Goal: Task Accomplishment & Management: Manage account settings

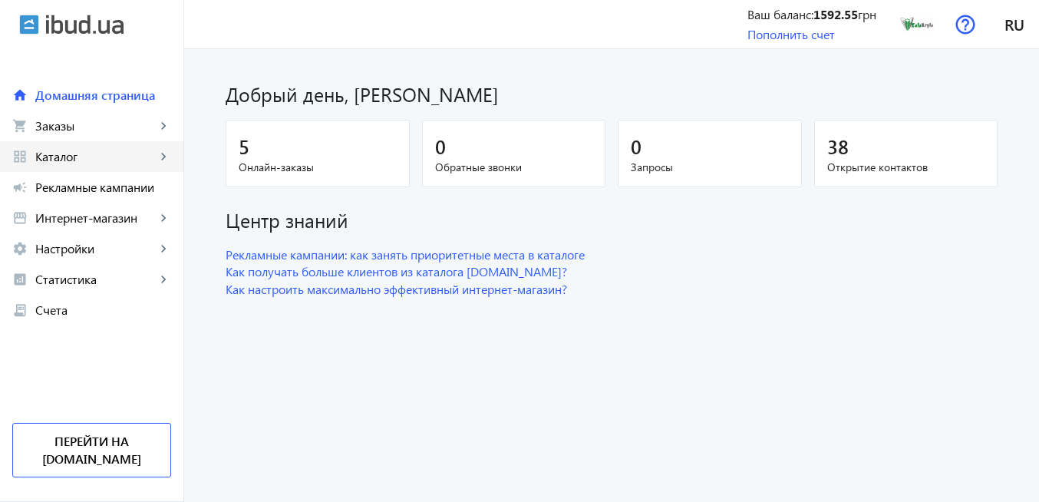
click at [112, 161] on span "Каталог" at bounding box center [95, 156] width 120 height 15
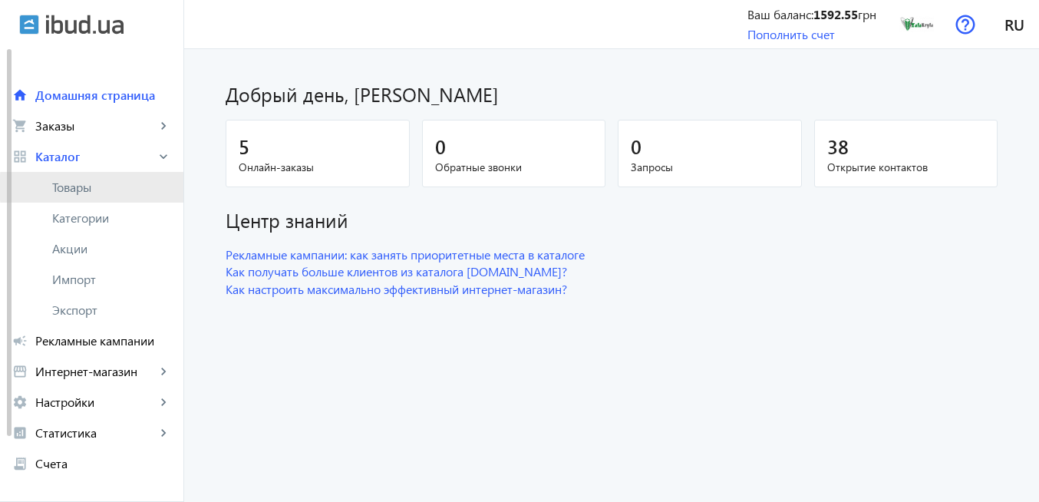
click at [110, 187] on span "Товары" at bounding box center [111, 187] width 119 height 15
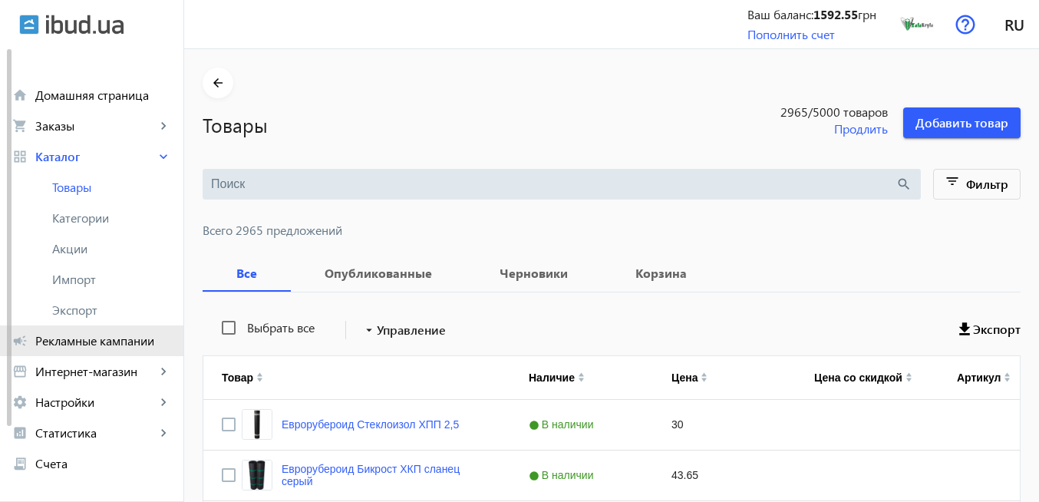
click at [120, 336] on span "Рекламные кампании" at bounding box center [103, 340] width 136 height 15
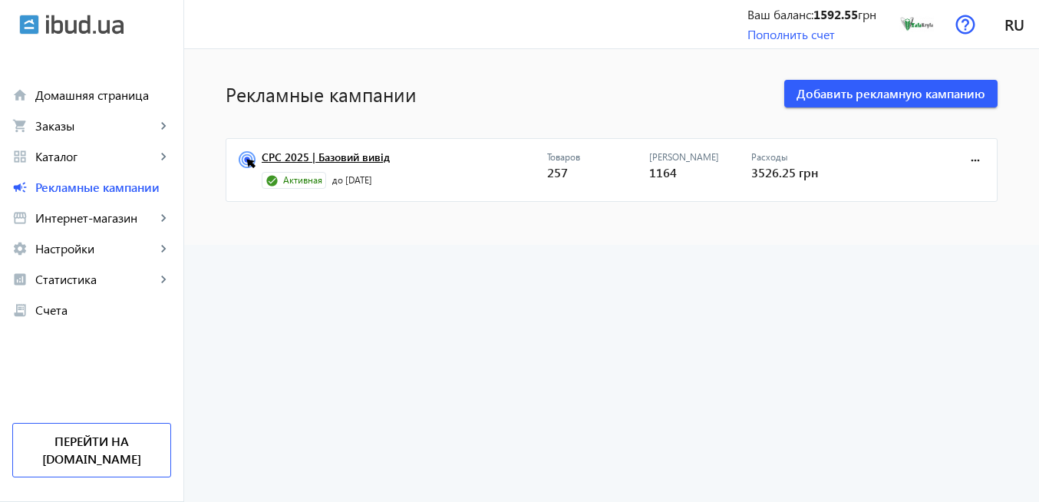
click at [338, 160] on link "CPC 2025 | Базовий вивід" at bounding box center [404, 161] width 285 height 21
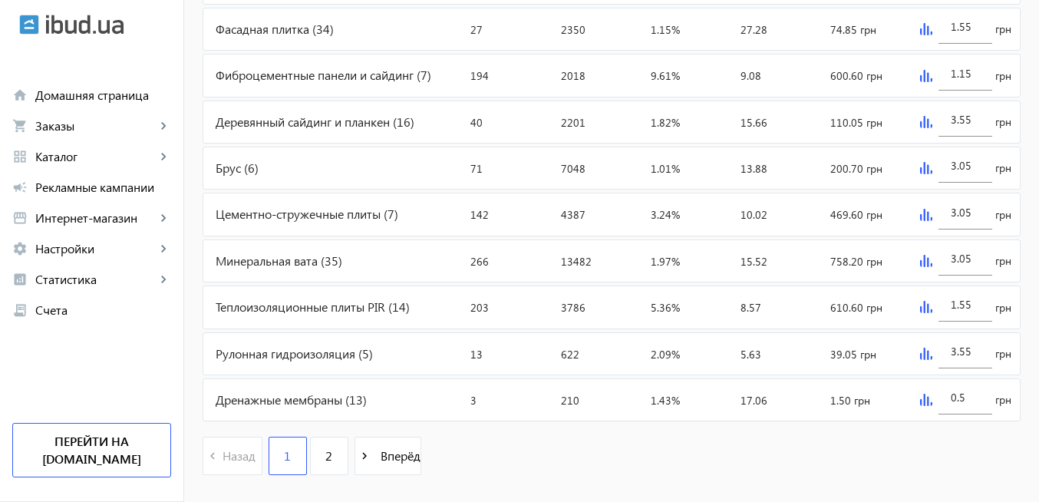
scroll to position [737, 0]
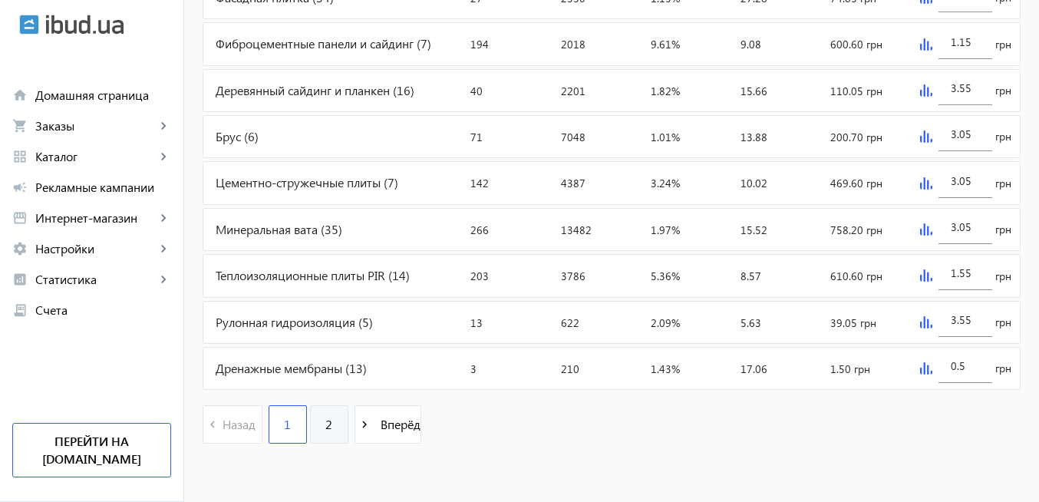
click at [312, 427] on link "2" at bounding box center [329, 424] width 38 height 38
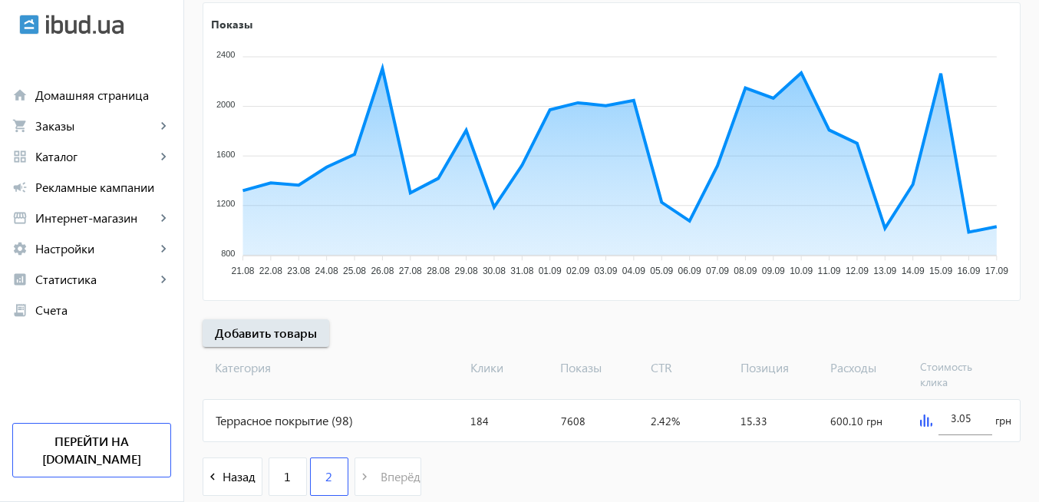
scroll to position [320, 0]
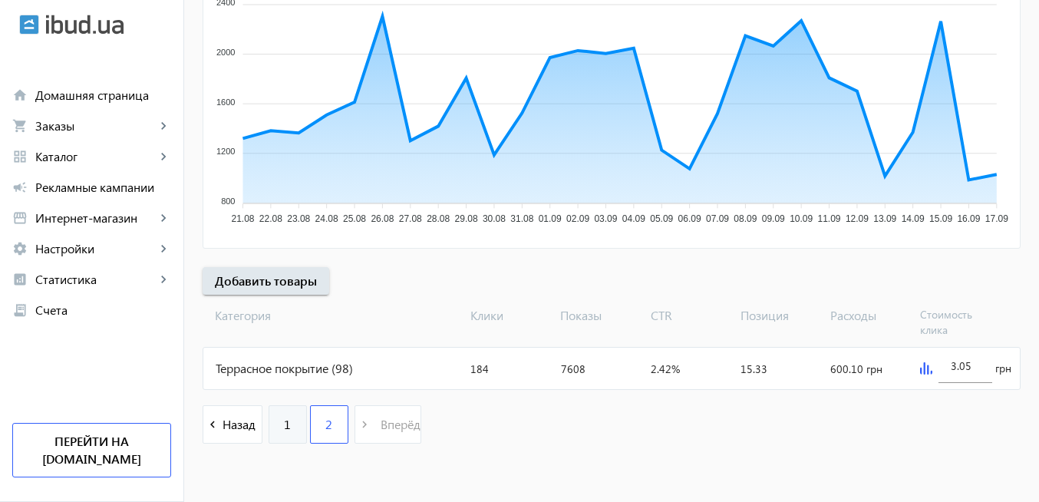
click at [276, 437] on link "1" at bounding box center [288, 424] width 38 height 38
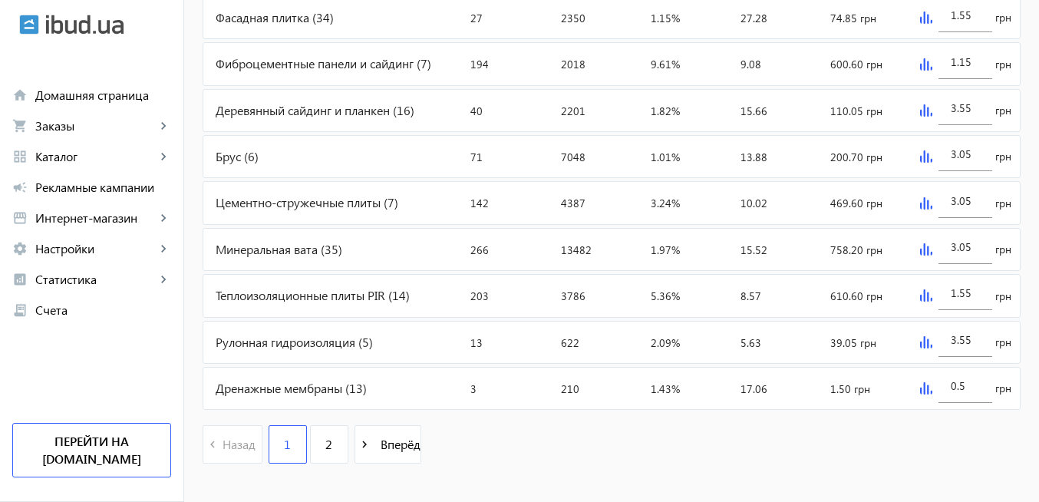
scroll to position [737, 0]
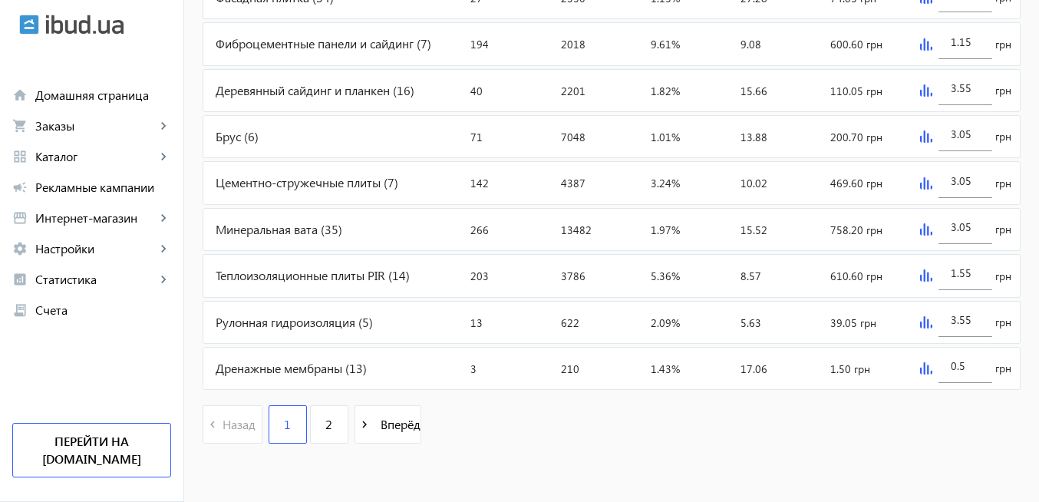
click at [309, 368] on div "Дренажные мембраны (13)" at bounding box center [333, 368] width 261 height 41
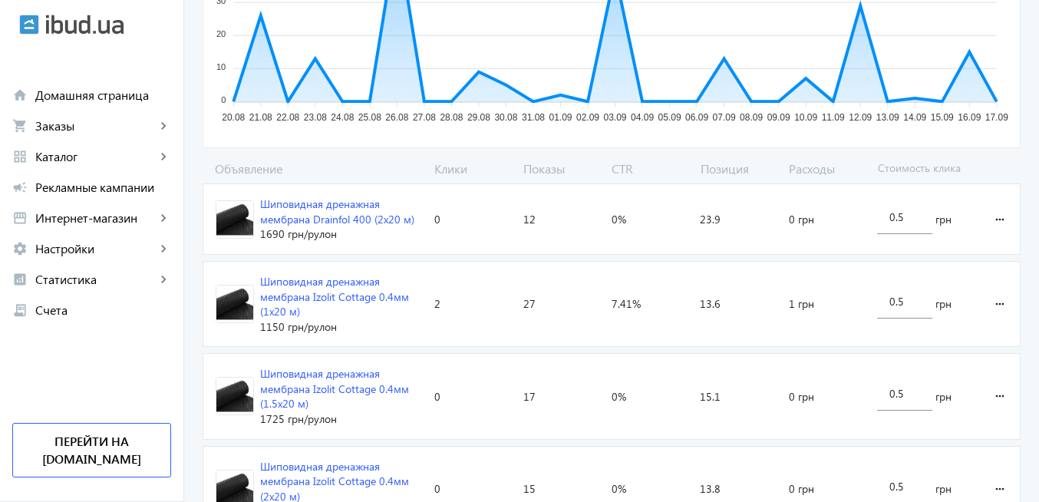
scroll to position [389, 0]
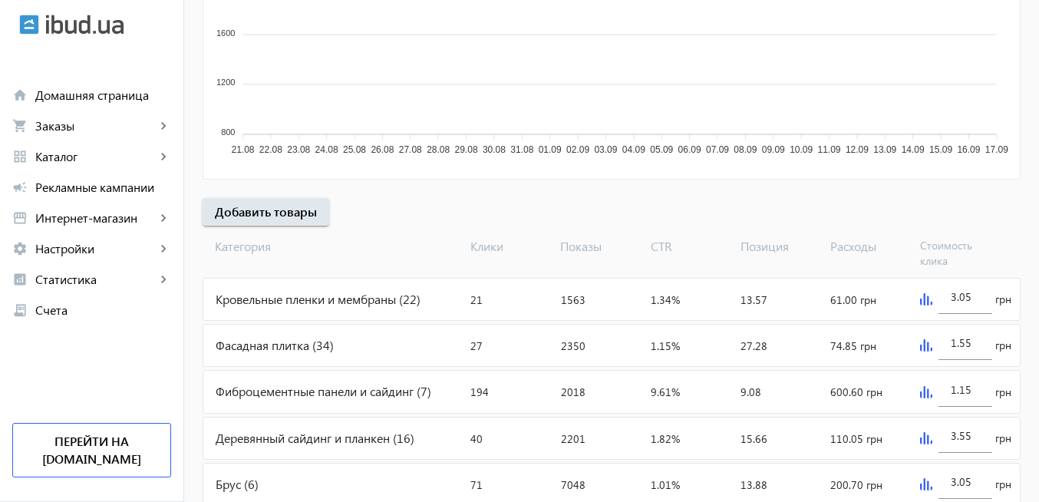
scroll to position [737, 0]
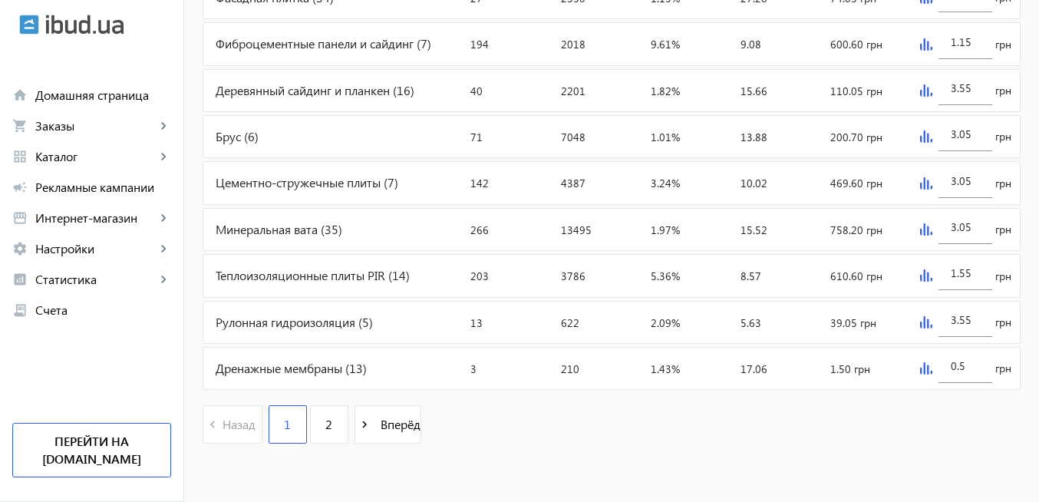
click at [336, 321] on div "Рулонная гидроизоляция (5)" at bounding box center [333, 322] width 261 height 41
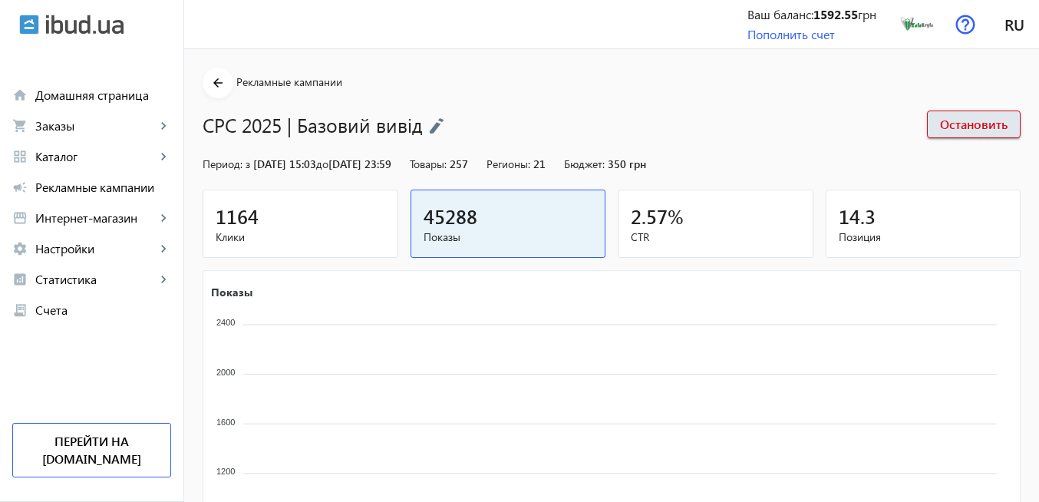
scroll to position [737, 0]
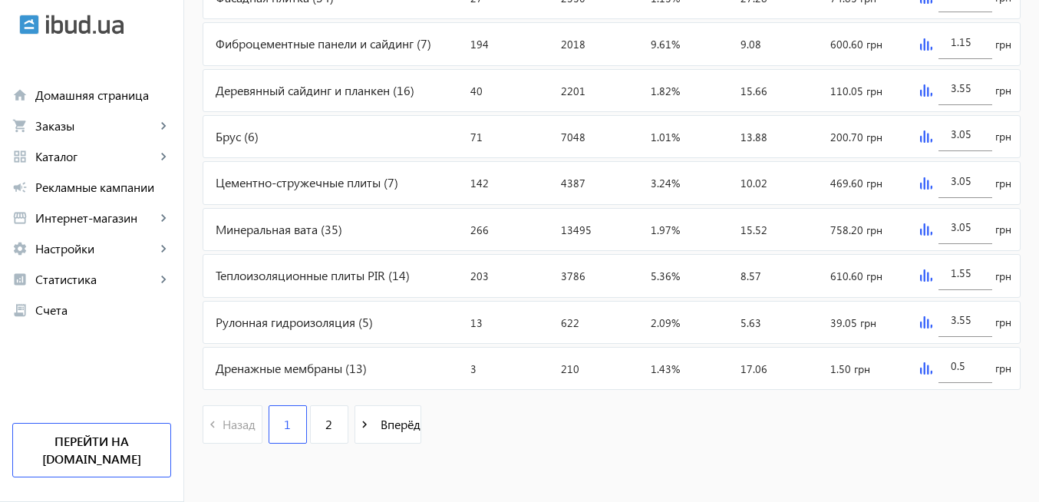
click at [926, 320] on img at bounding box center [926, 322] width 12 height 12
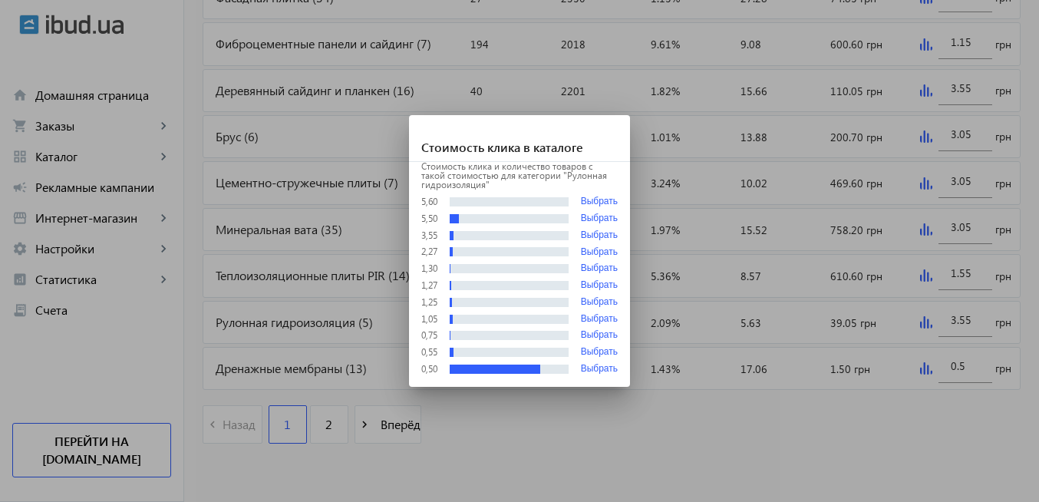
scroll to position [0, 0]
drag, startPoint x: 708, startPoint y: 454, endPoint x: 400, endPoint y: 178, distance: 414.1
click at [707, 454] on div at bounding box center [519, 251] width 1039 height 502
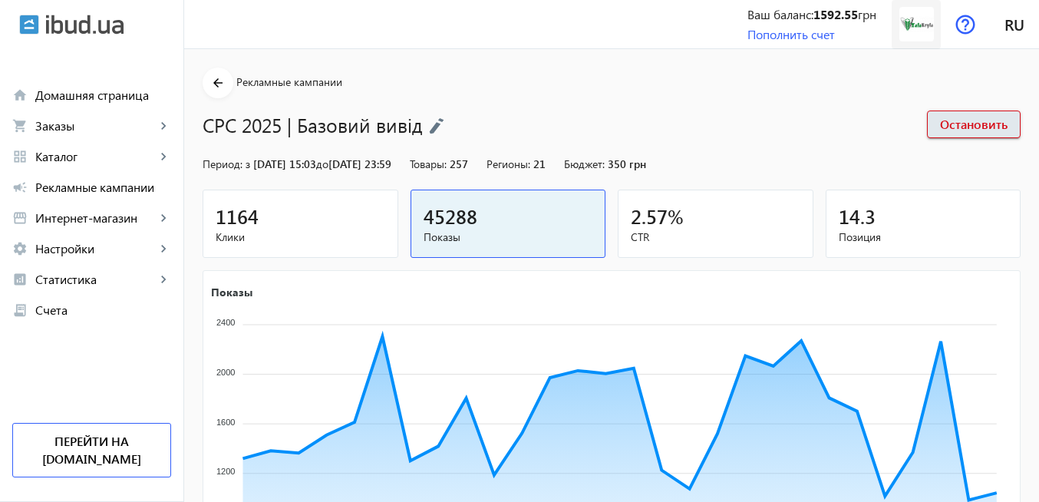
click at [912, 26] on img at bounding box center [916, 24] width 35 height 35
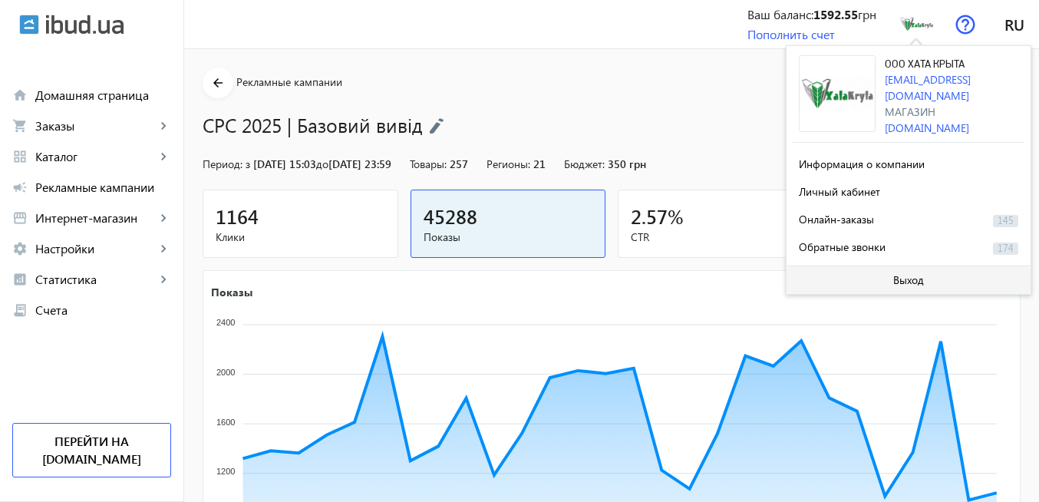
click at [890, 279] on span at bounding box center [908, 280] width 244 height 37
